Goal: Task Accomplishment & Management: Use online tool/utility

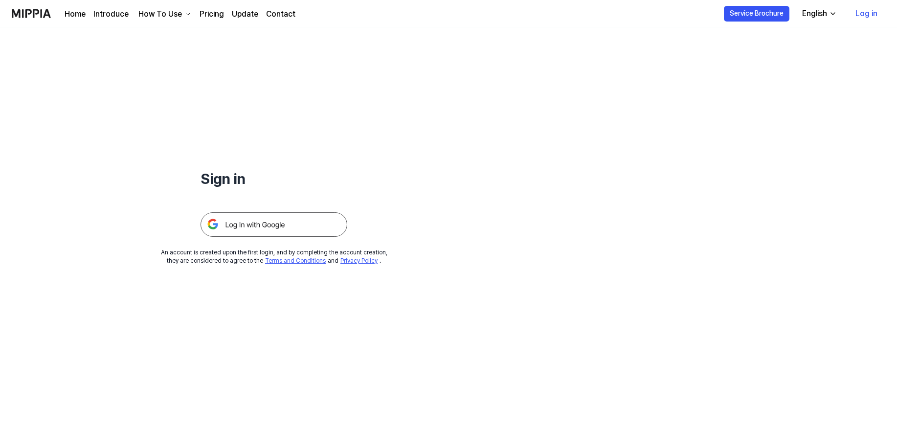
click at [285, 226] on img at bounding box center [274, 224] width 147 height 24
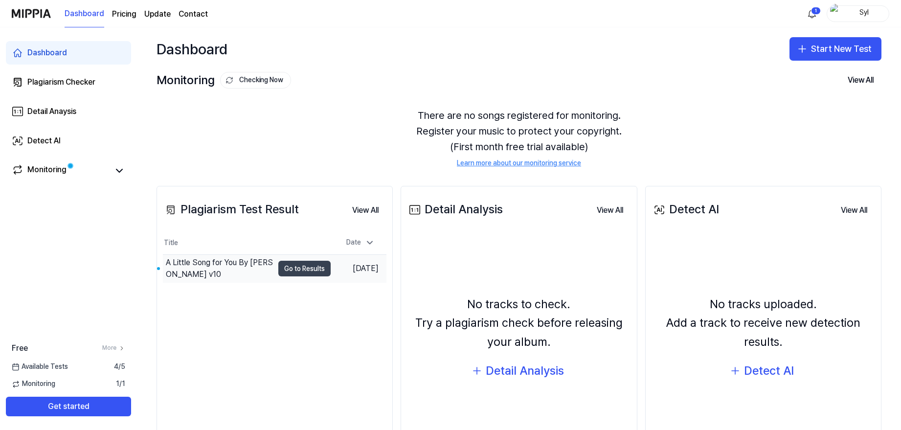
click at [292, 266] on button "Go to Results" at bounding box center [304, 269] width 52 height 16
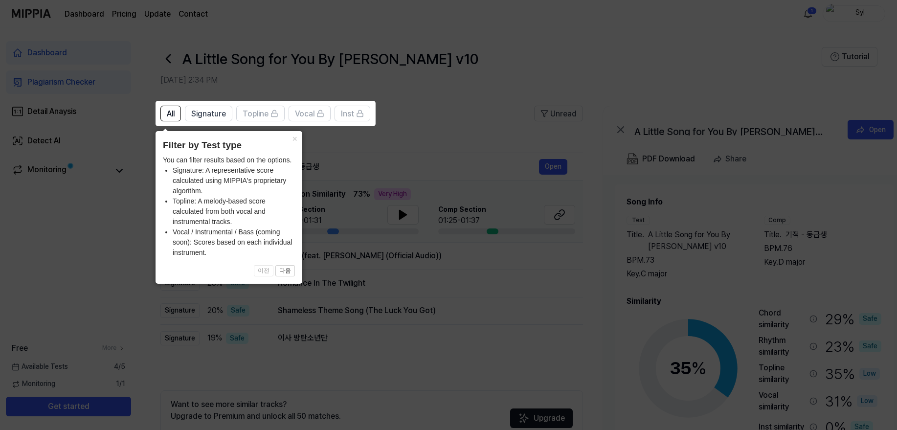
click at [503, 100] on icon at bounding box center [450, 215] width 901 height 430
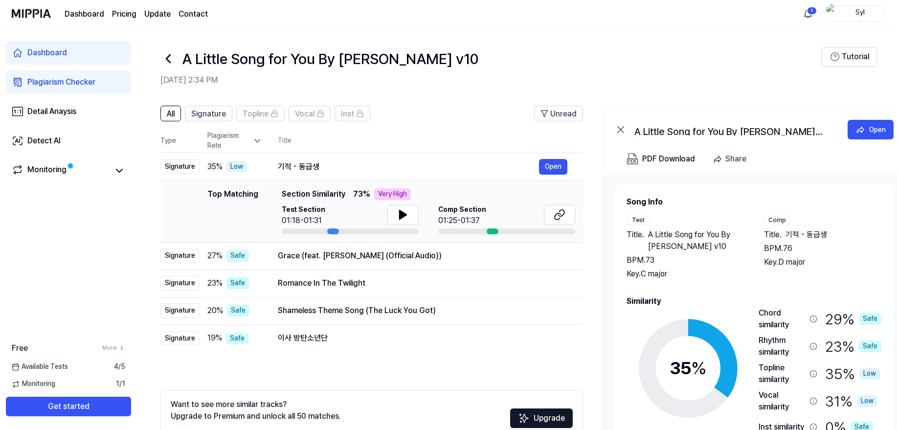
click at [83, 81] on div "Plagiarism Checker" at bounding box center [61, 82] width 68 height 12
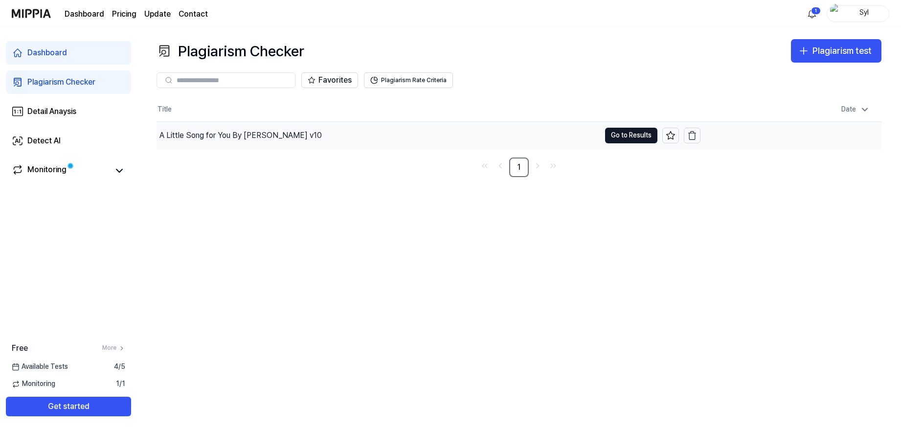
click at [254, 132] on div "A Little Song for You By [PERSON_NAME] v10" at bounding box center [240, 136] width 162 height 12
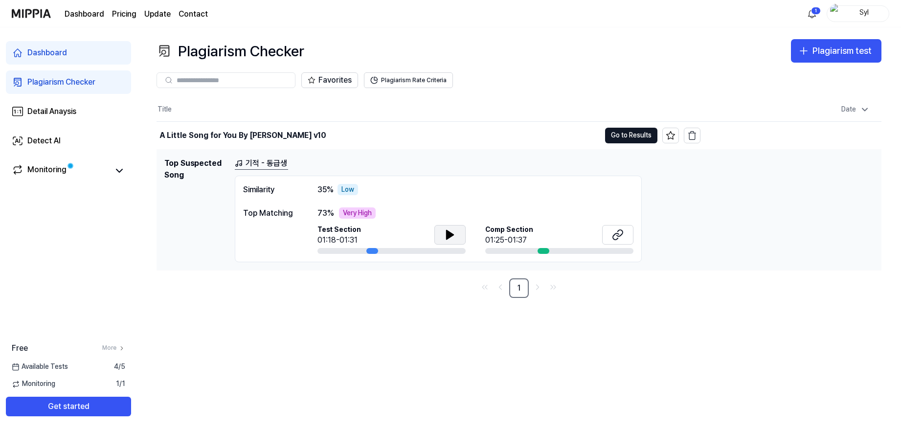
click at [448, 236] on icon at bounding box center [450, 234] width 7 height 9
click at [620, 233] on icon at bounding box center [618, 235] width 12 height 12
click at [623, 139] on button "Go to Results" at bounding box center [631, 136] width 52 height 16
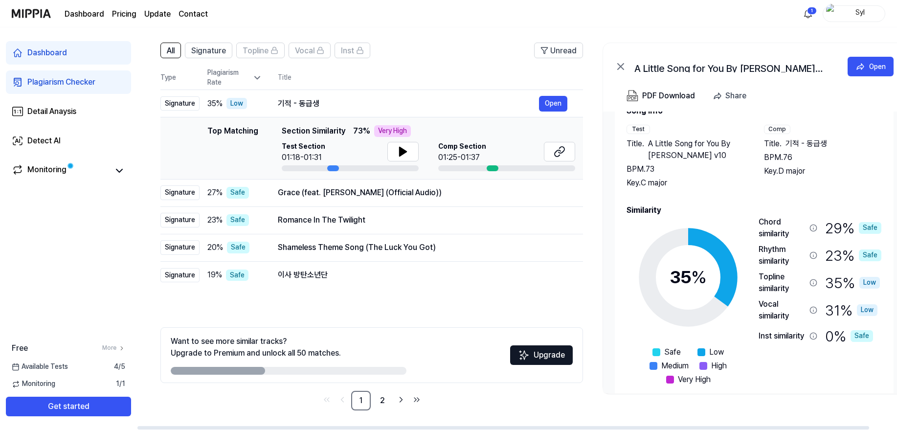
scroll to position [42, 0]
